Goal: Find specific page/section: Find specific page/section

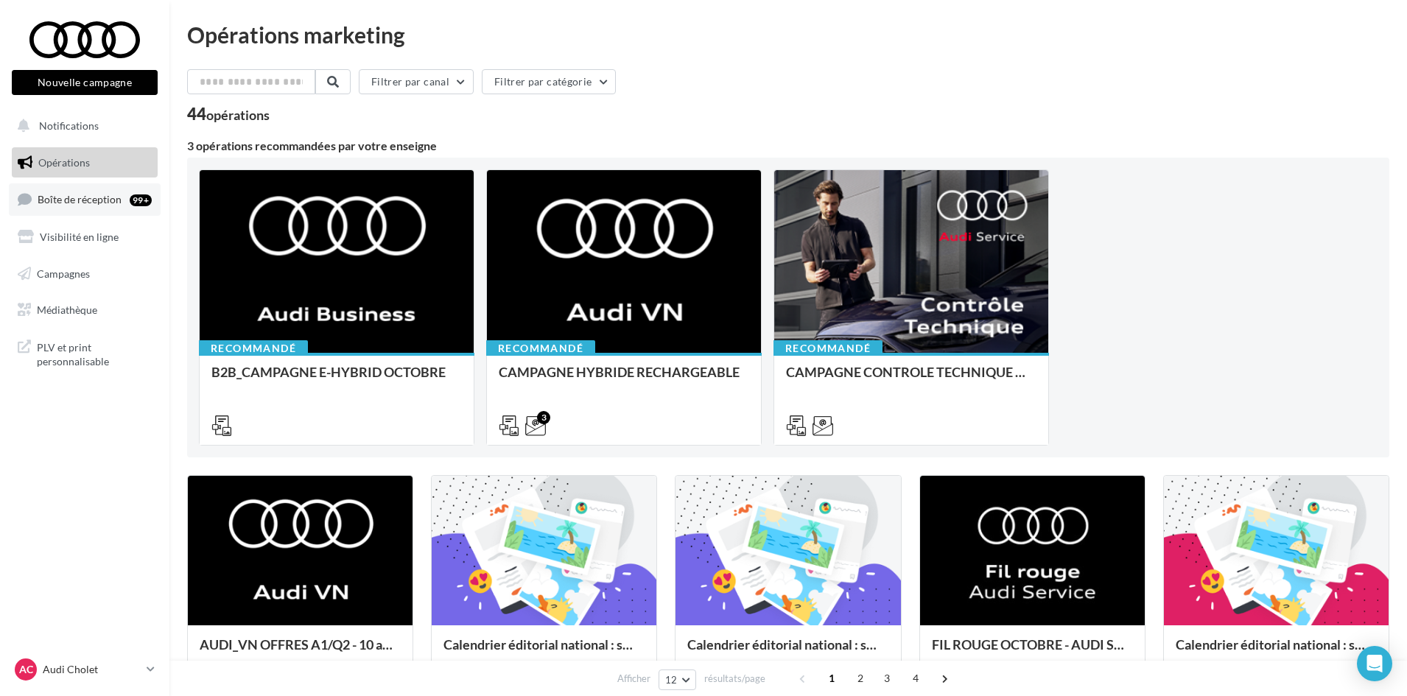
click at [104, 204] on span "Boîte de réception" at bounding box center [80, 199] width 84 height 13
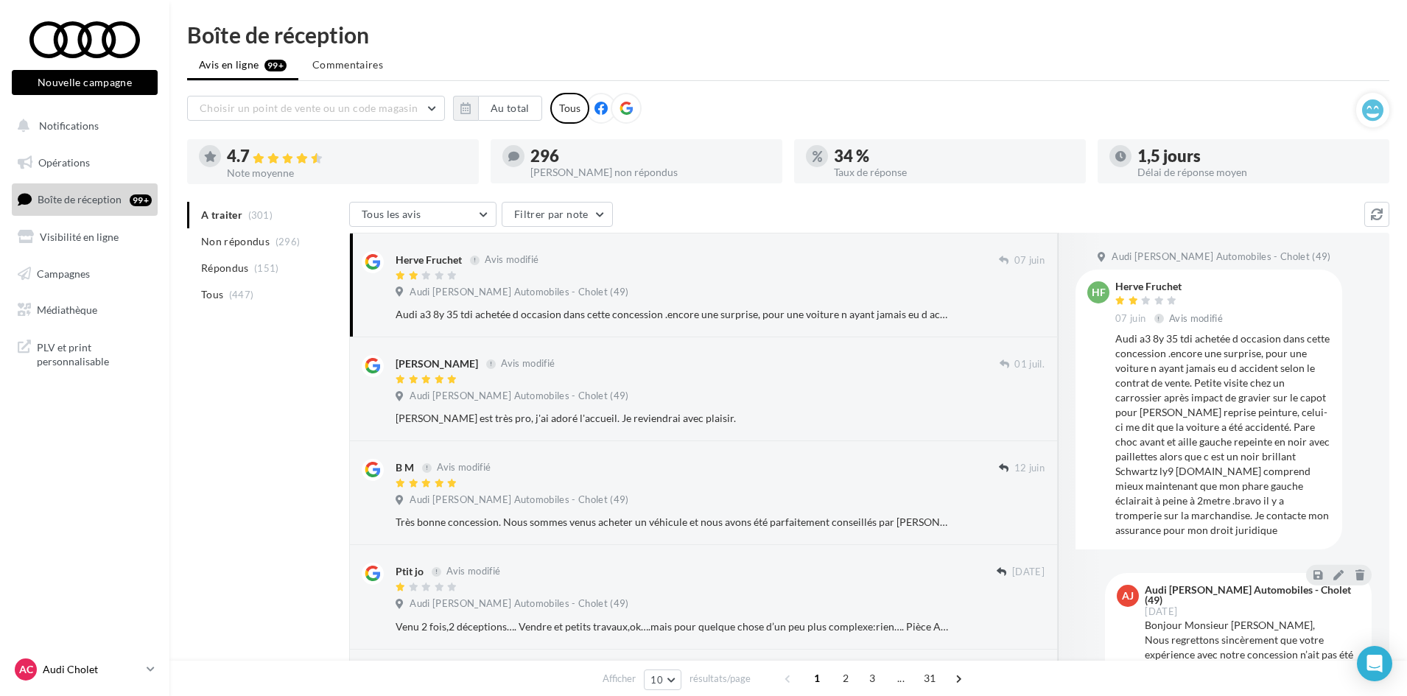
click at [112, 661] on div "AC Audi Cholet audi-saor-49300" at bounding box center [78, 669] width 126 height 22
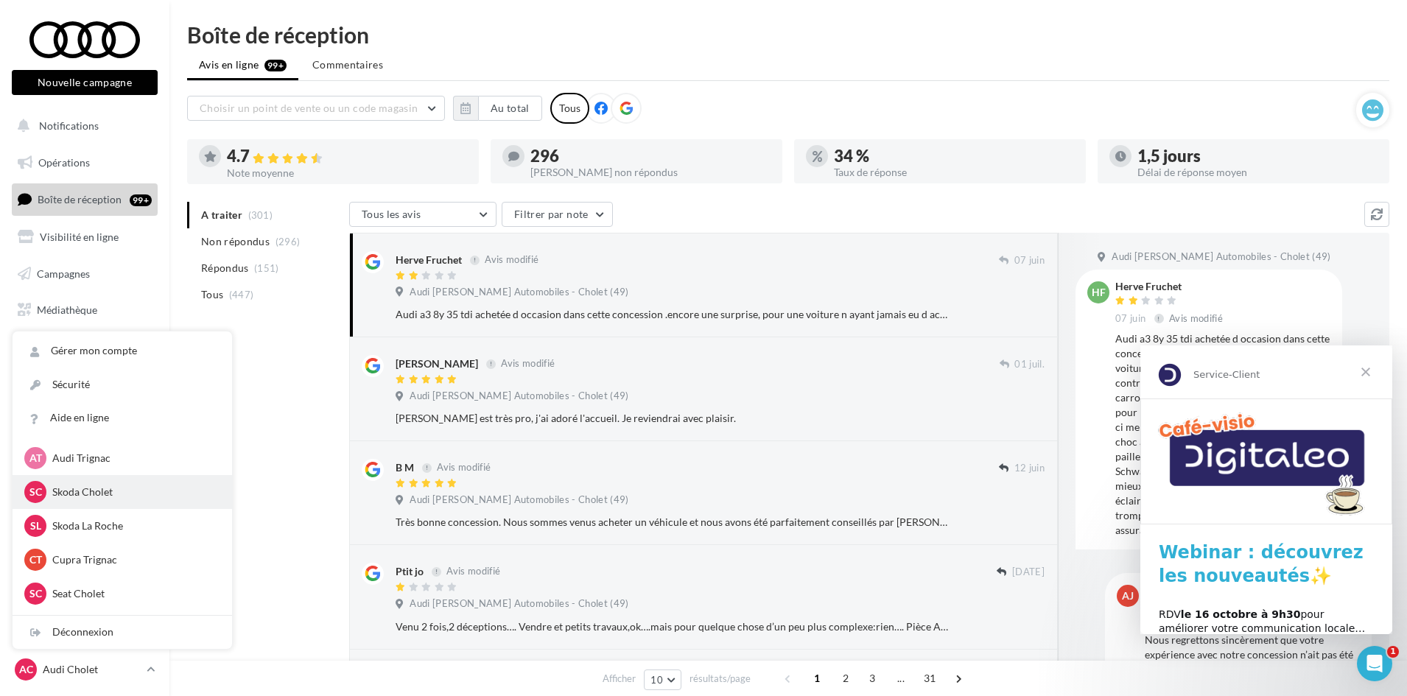
scroll to position [147, 0]
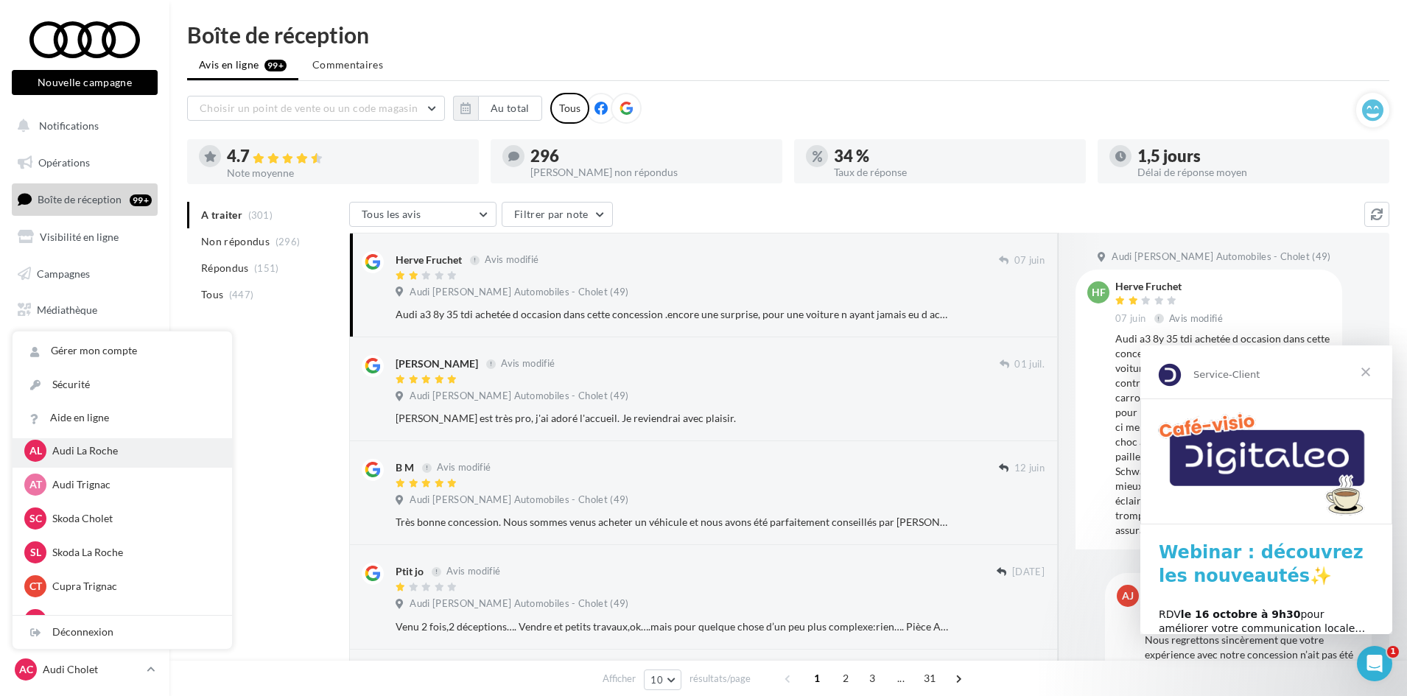
click at [119, 440] on div "AL Audi La Roche audi-saor-85000" at bounding box center [122, 451] width 196 height 22
